Goal: Navigation & Orientation: Find specific page/section

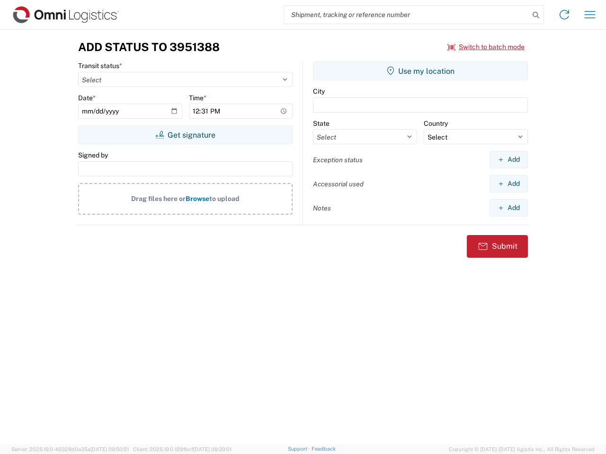
click at [407, 15] on input "search" at bounding box center [406, 15] width 245 height 18
click at [536, 15] on icon at bounding box center [535, 15] width 13 height 13
click at [564, 15] on icon at bounding box center [564, 14] width 15 height 15
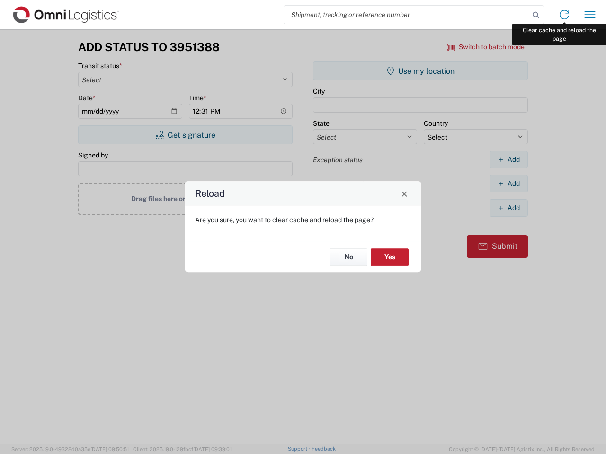
click at [590, 15] on div "Reload Are you sure, you want to clear cache and reload the page? No Yes" at bounding box center [303, 227] width 606 height 454
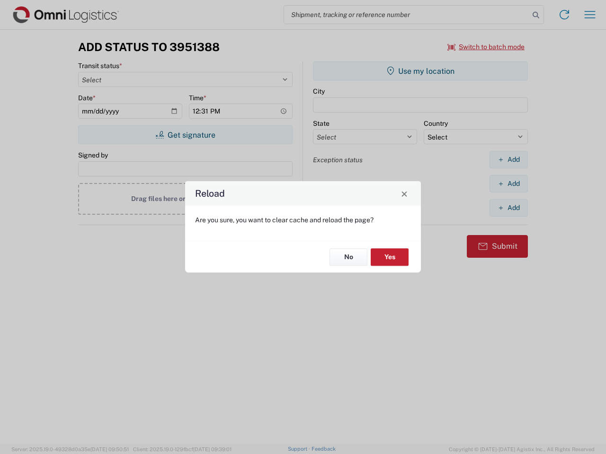
click at [486, 47] on div "Reload Are you sure, you want to clear cache and reload the page? No Yes" at bounding box center [303, 227] width 606 height 454
click at [185, 135] on div "Reload Are you sure, you want to clear cache and reload the page? No Yes" at bounding box center [303, 227] width 606 height 454
click at [420, 71] on div "Reload Are you sure, you want to clear cache and reload the page? No Yes" at bounding box center [303, 227] width 606 height 454
click at [508, 160] on div "Reload Are you sure, you want to clear cache and reload the page? No Yes" at bounding box center [303, 227] width 606 height 454
click at [508, 184] on div "Reload Are you sure, you want to clear cache and reload the page? No Yes" at bounding box center [303, 227] width 606 height 454
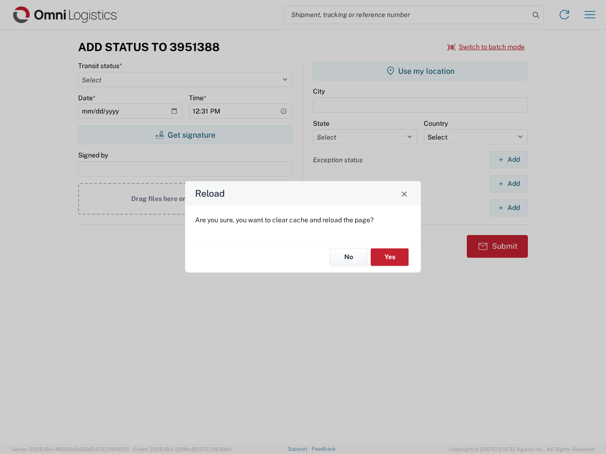
click at [508, 208] on div "Reload Are you sure, you want to clear cache and reload the page? No Yes" at bounding box center [303, 227] width 606 height 454
